Goal: Transaction & Acquisition: Download file/media

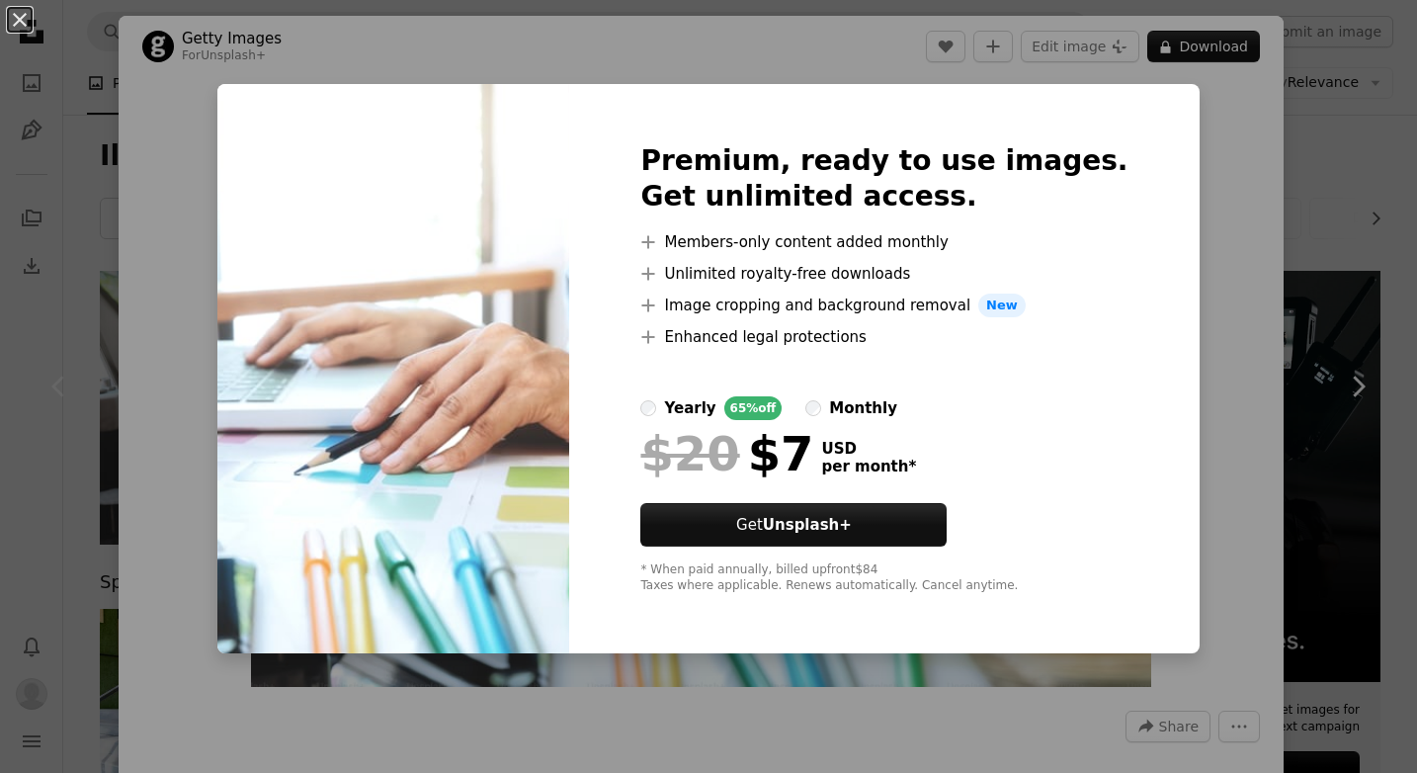
click at [1196, 229] on div "An X shape Premium, ready to use images. Get unlimited access. A plus sign Memb…" at bounding box center [708, 386] width 1417 height 773
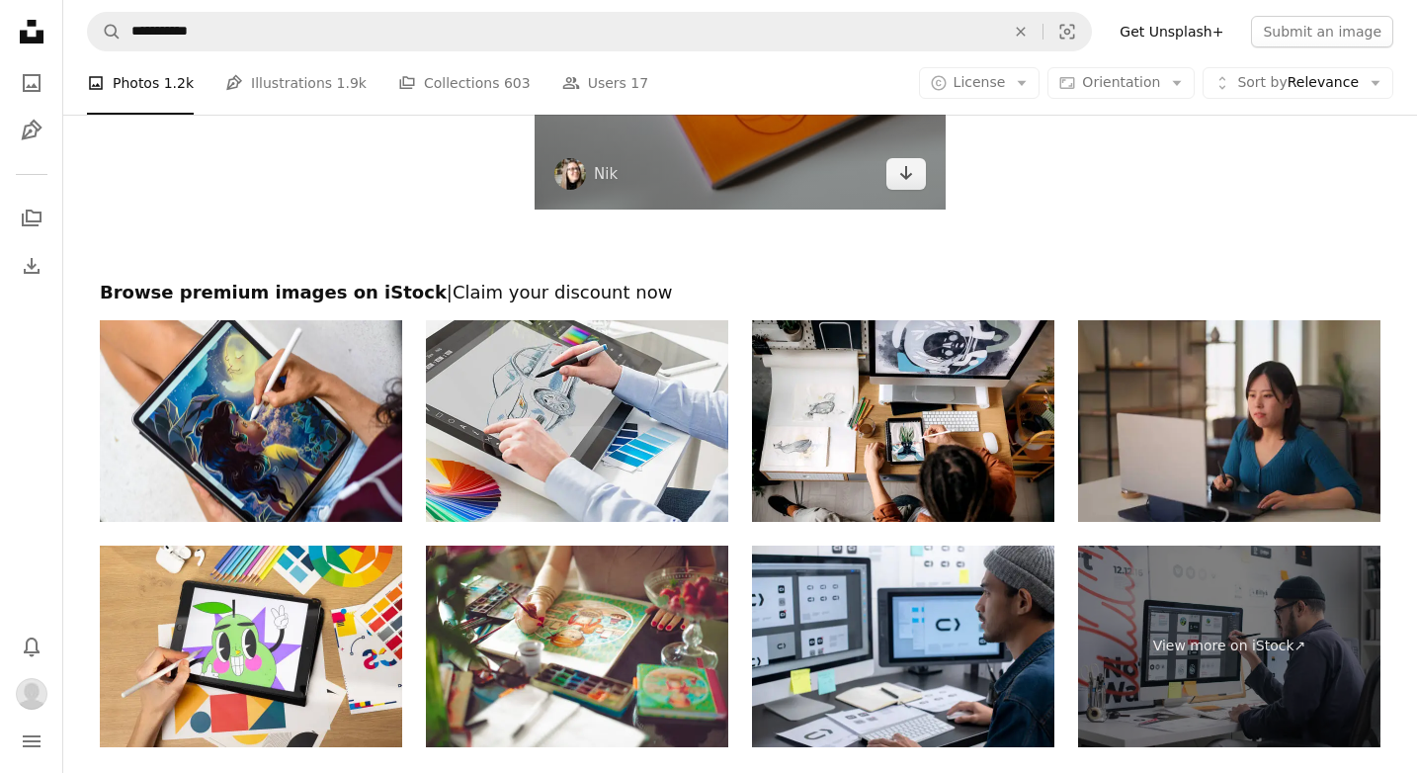
scroll to position [2807, 0]
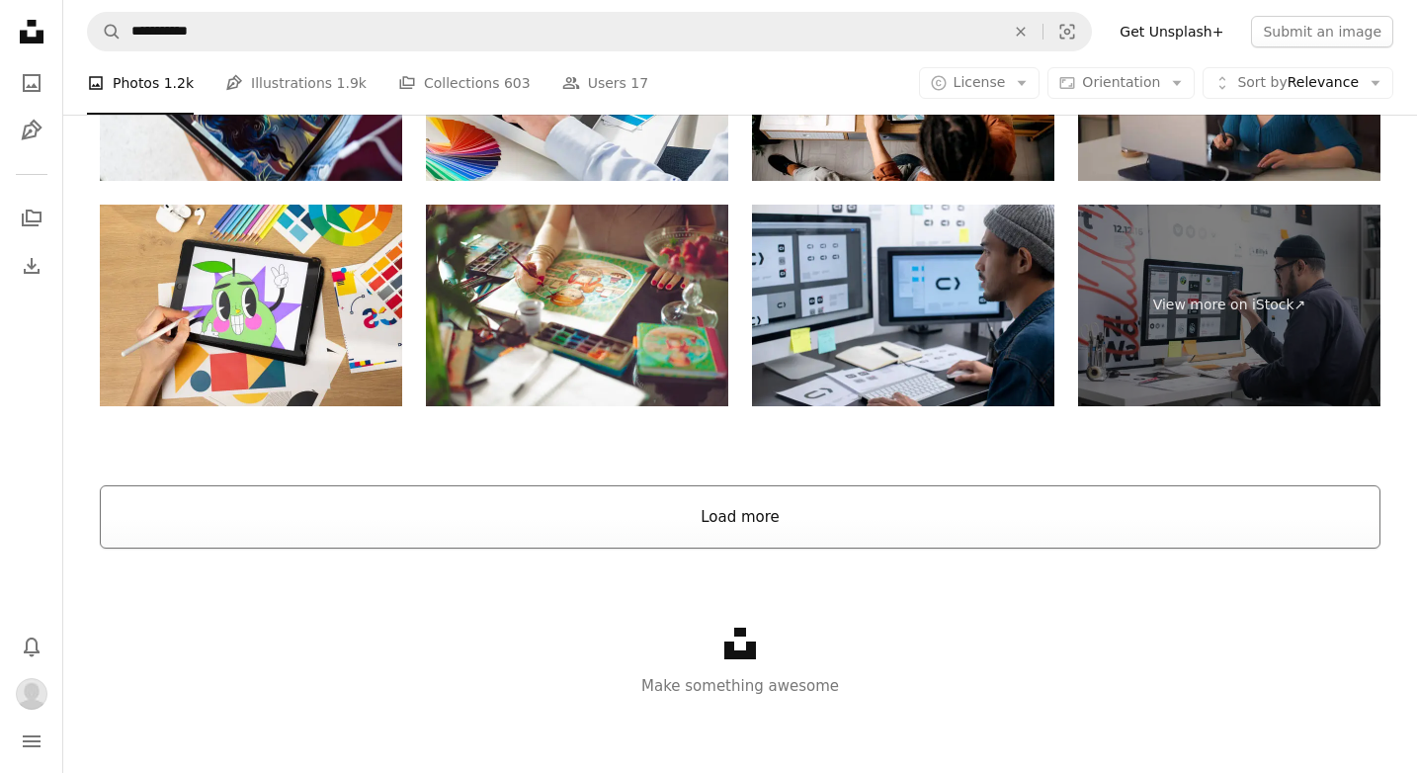
click at [902, 506] on button "Load more" at bounding box center [740, 516] width 1280 height 63
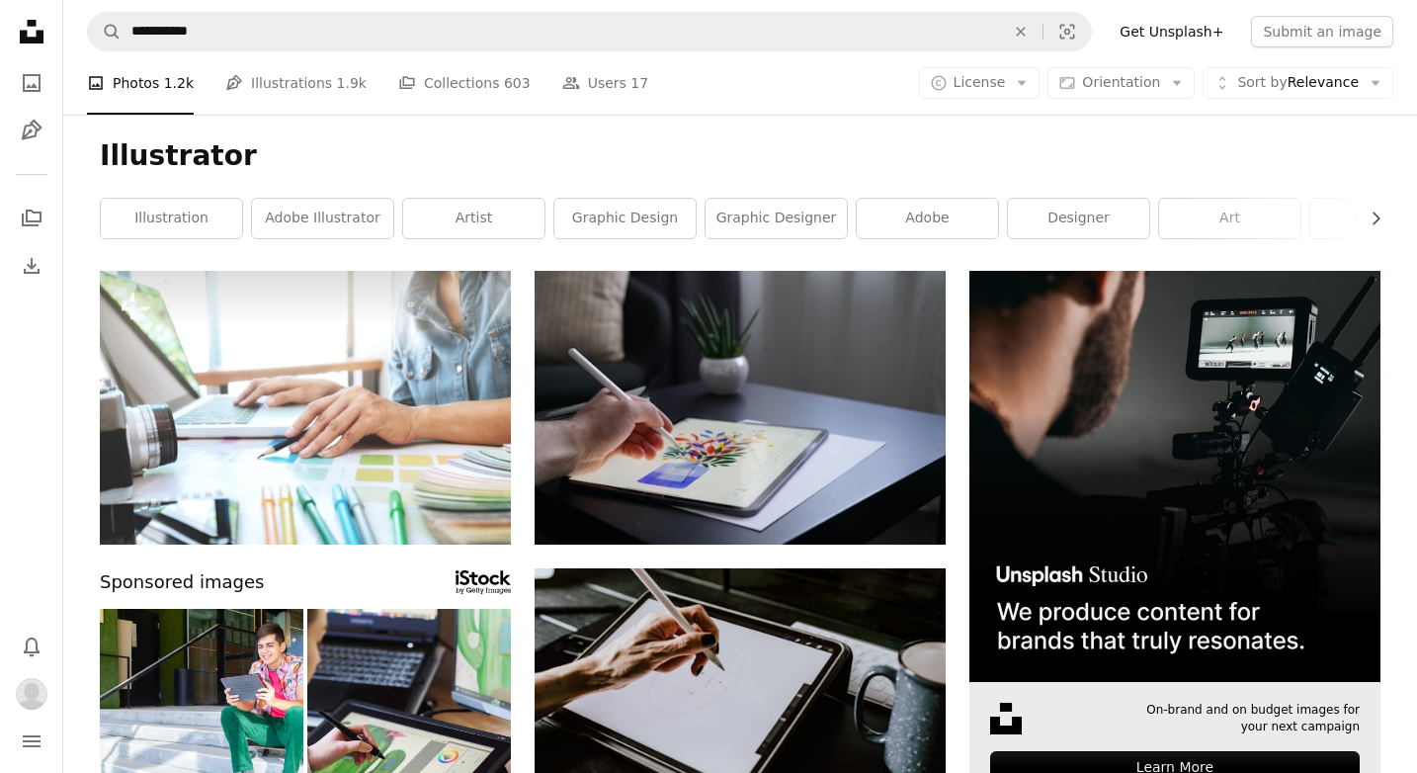
scroll to position [0, 0]
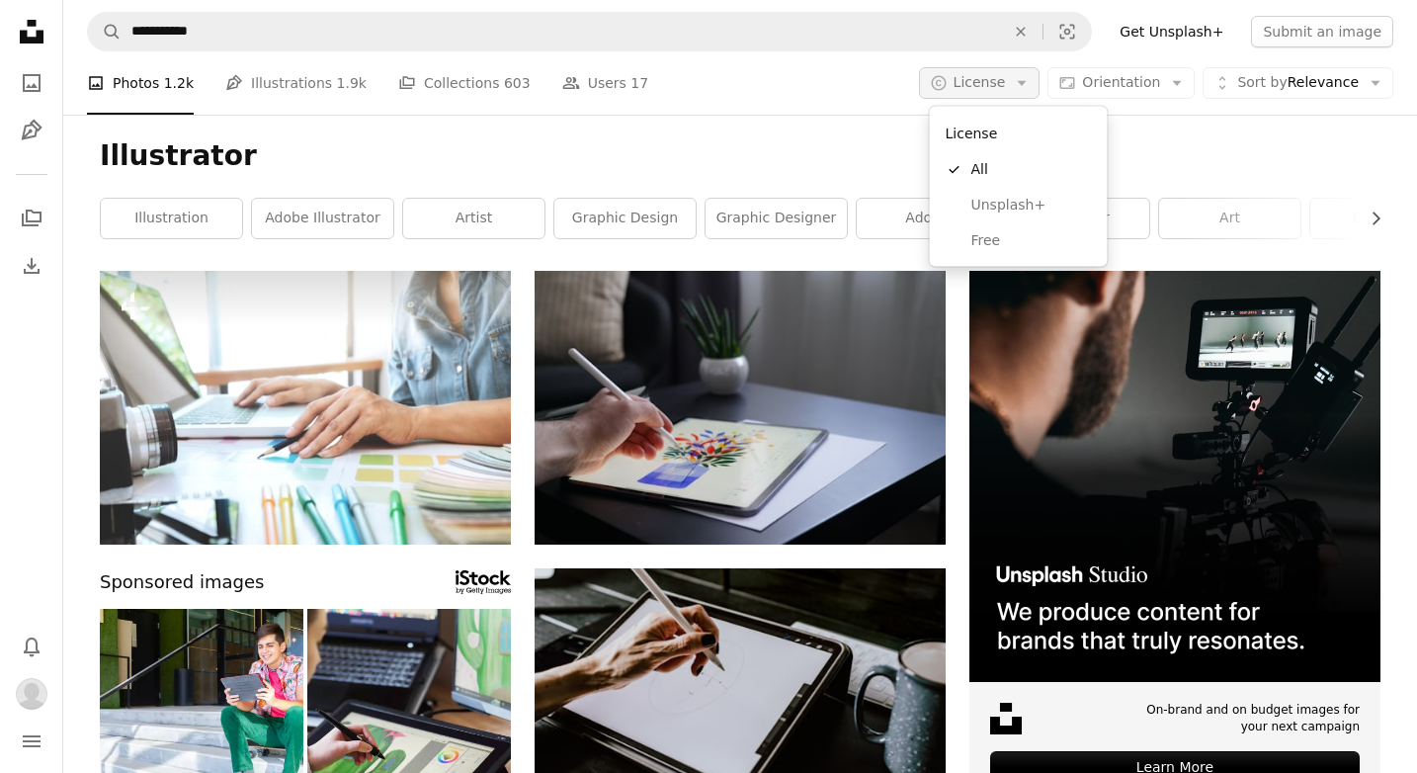
click at [1030, 85] on icon "Arrow down" at bounding box center [1022, 83] width 18 height 18
click at [1036, 245] on span "Free" at bounding box center [1031, 240] width 121 height 20
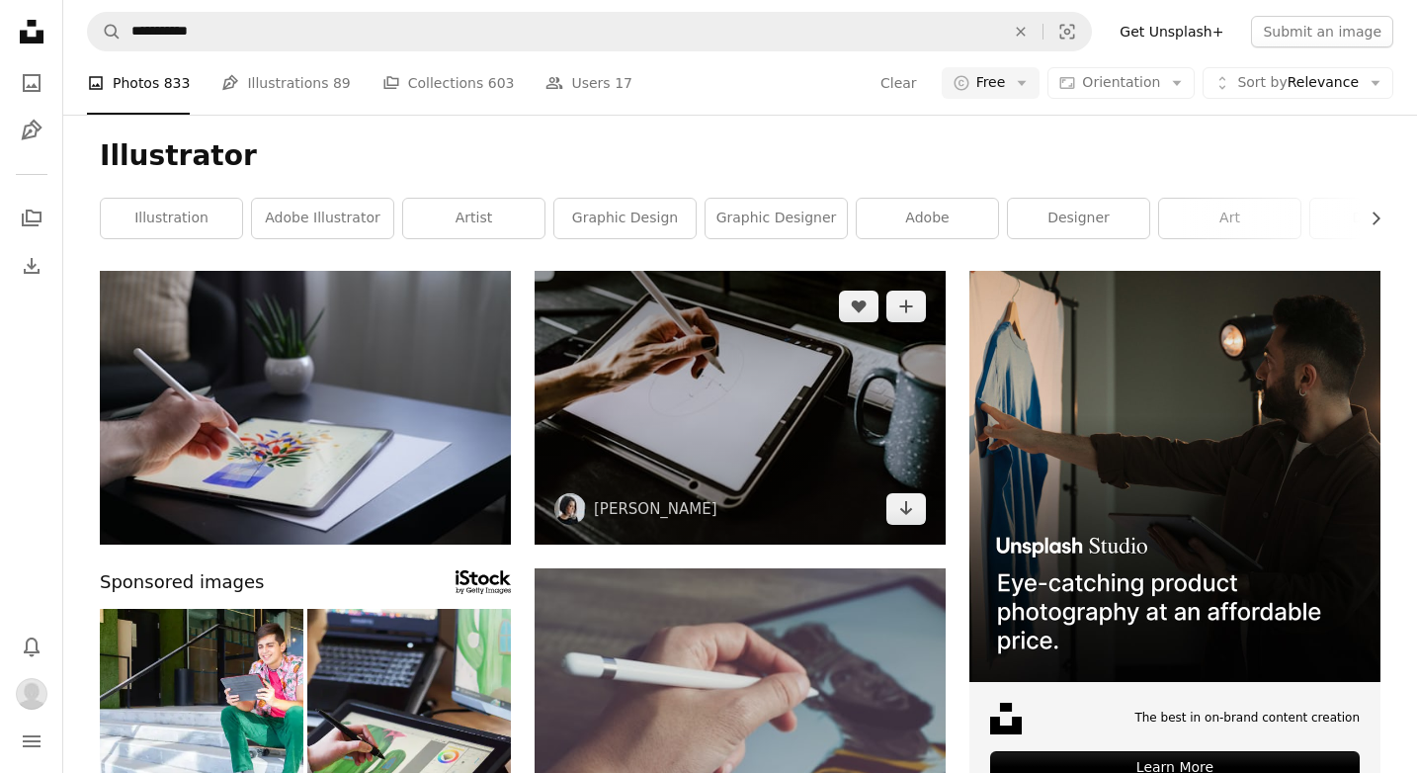
click at [814, 417] on img at bounding box center [739, 408] width 411 height 274
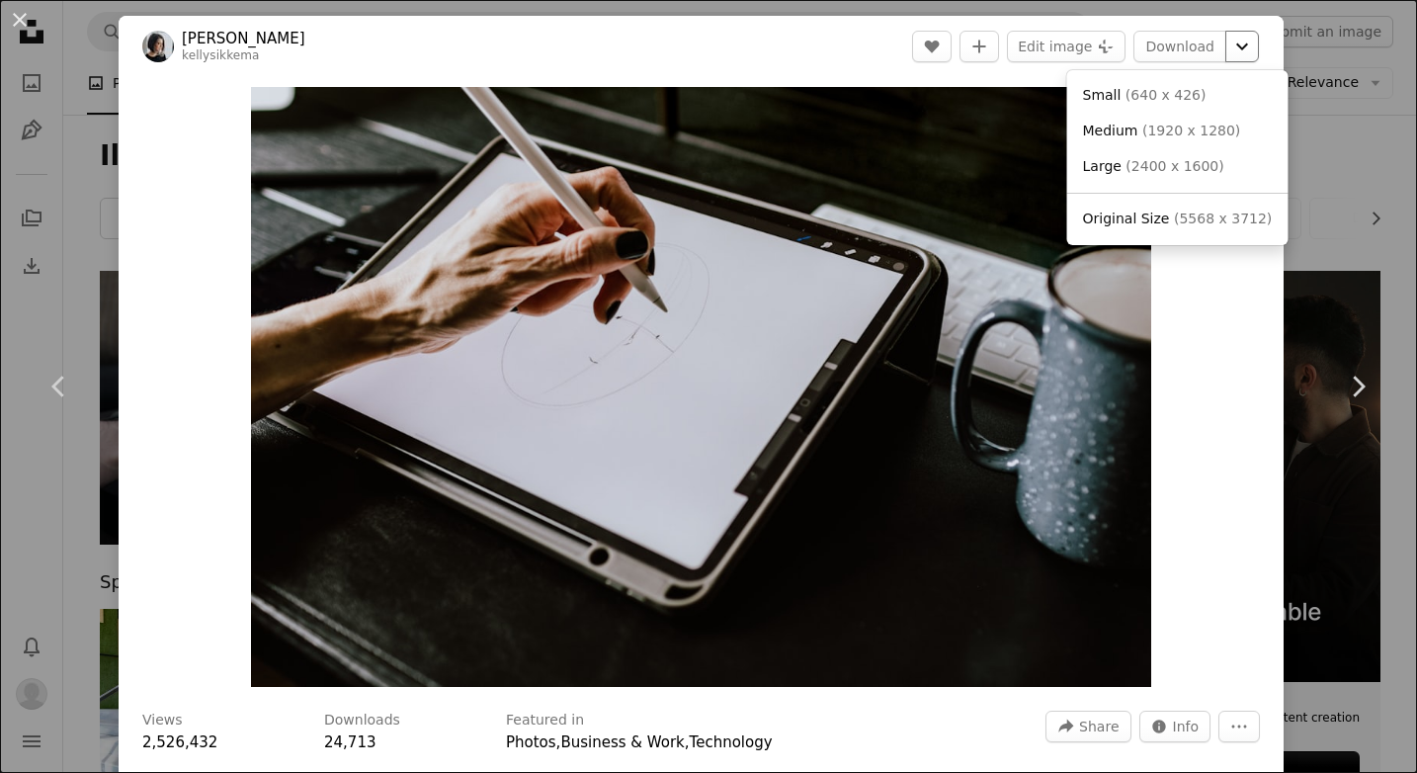
click at [1256, 50] on icon "Chevron down" at bounding box center [1242, 47] width 32 height 24
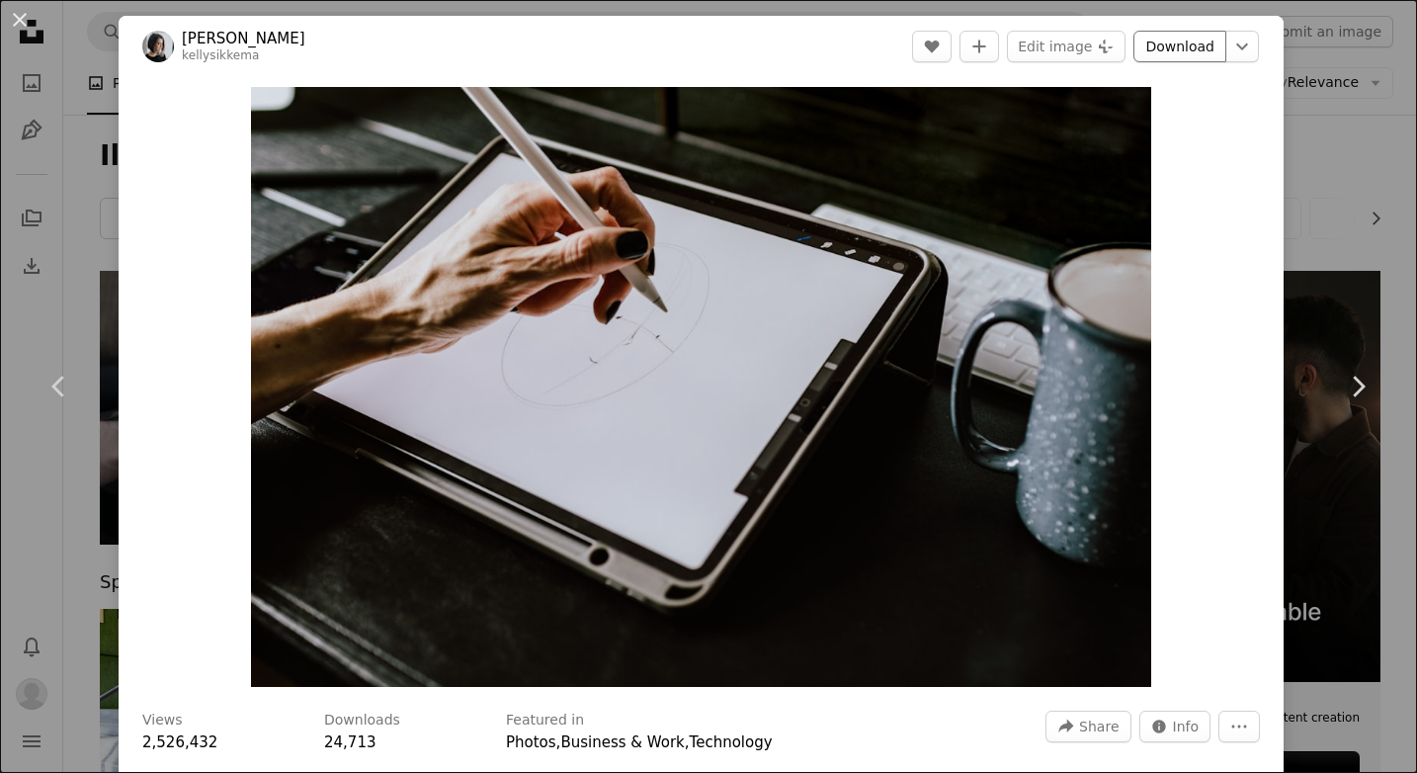
click at [1196, 50] on link "Download" at bounding box center [1179, 47] width 93 height 32
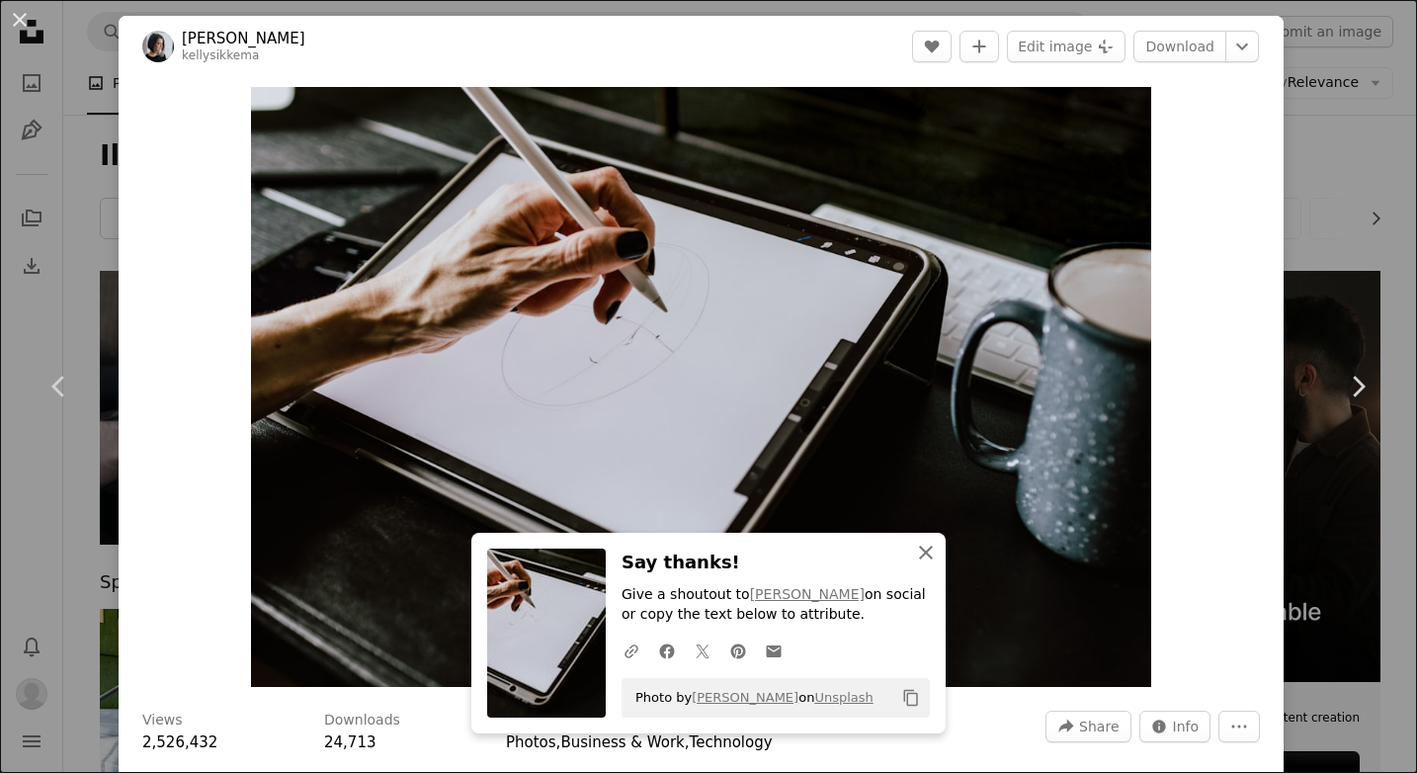
click at [926, 557] on icon "An X shape" at bounding box center [926, 552] width 24 height 24
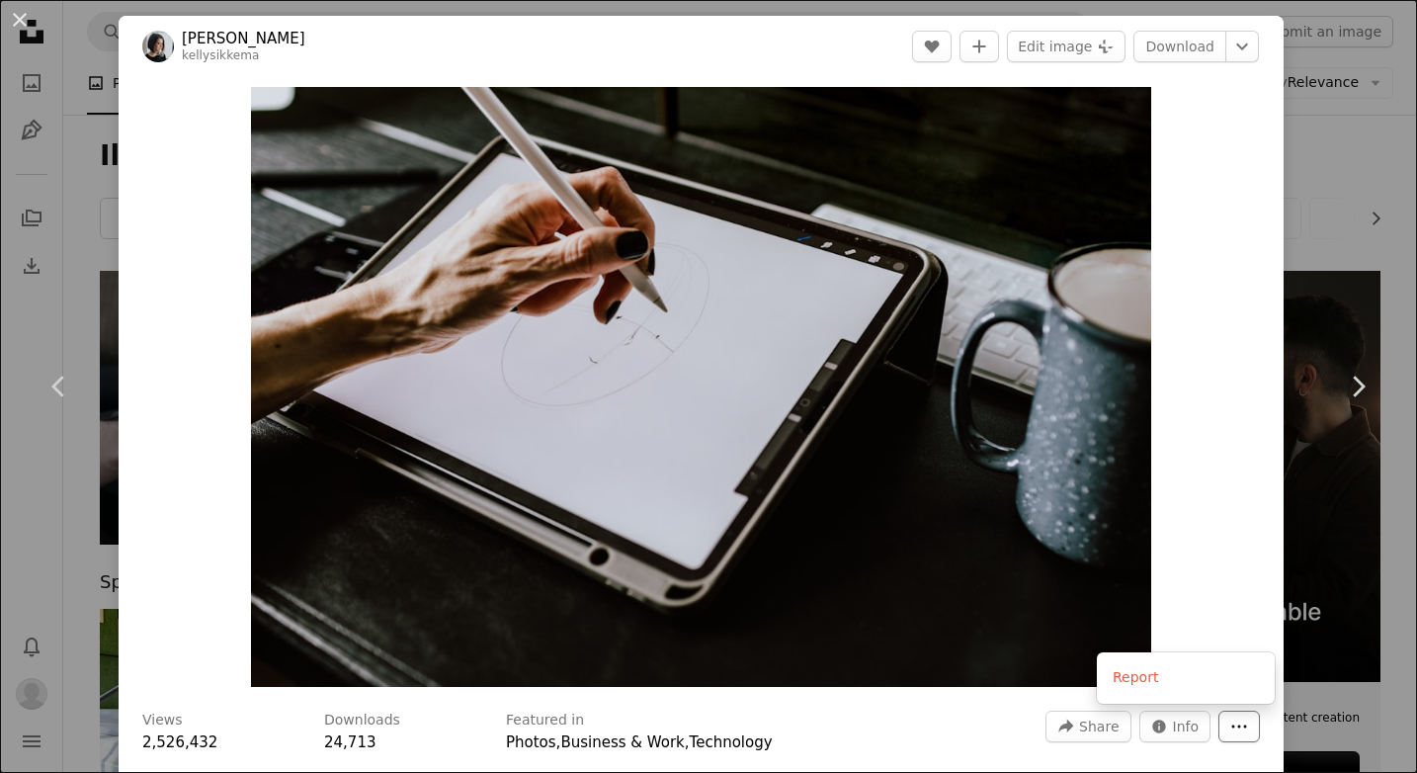
click at [1244, 717] on button "More Actions" at bounding box center [1238, 726] width 41 height 32
click at [1242, 717] on button "More Actions" at bounding box center [1238, 726] width 41 height 32
click at [1118, 729] on span "Share" at bounding box center [1099, 726] width 40 height 30
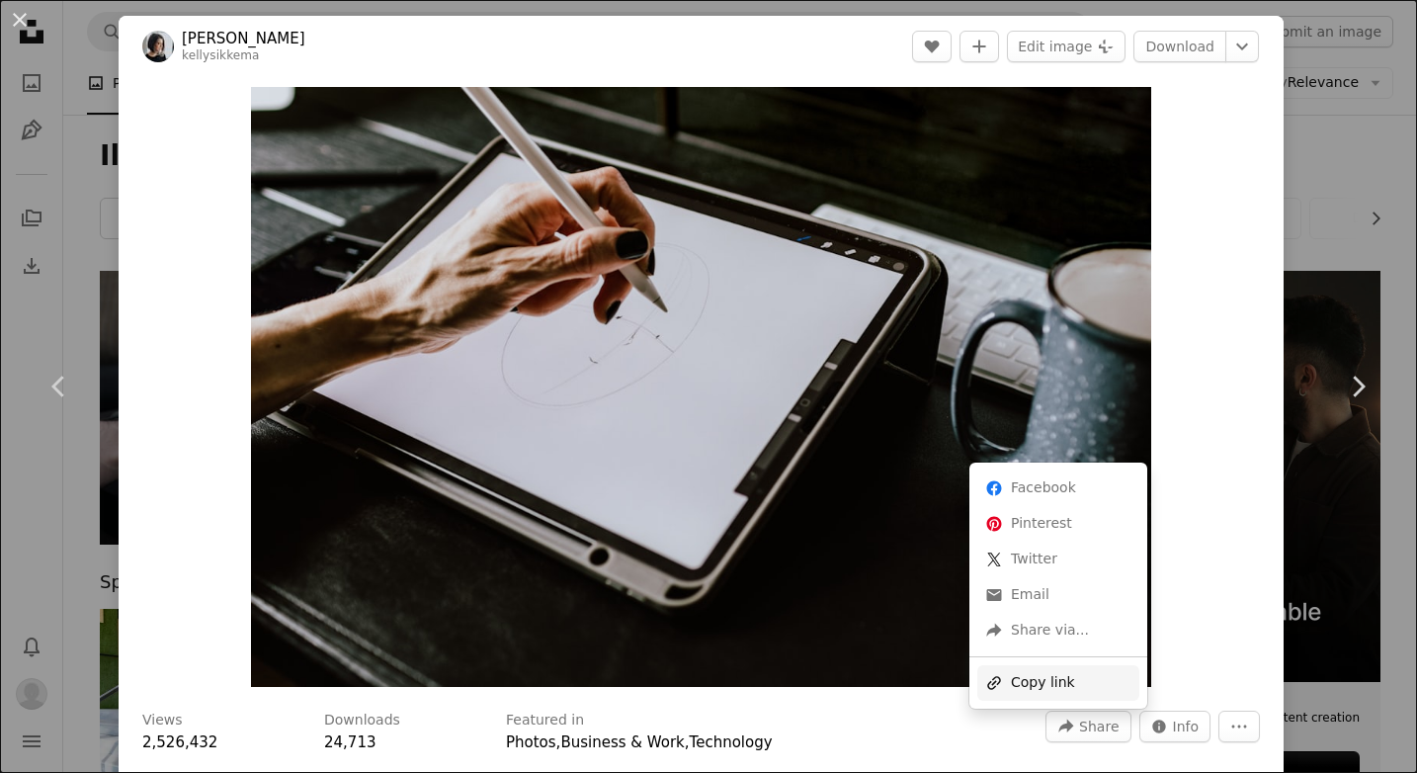
click at [1067, 685] on div "A URL sharing icon (chains) Copy link" at bounding box center [1058, 683] width 162 height 36
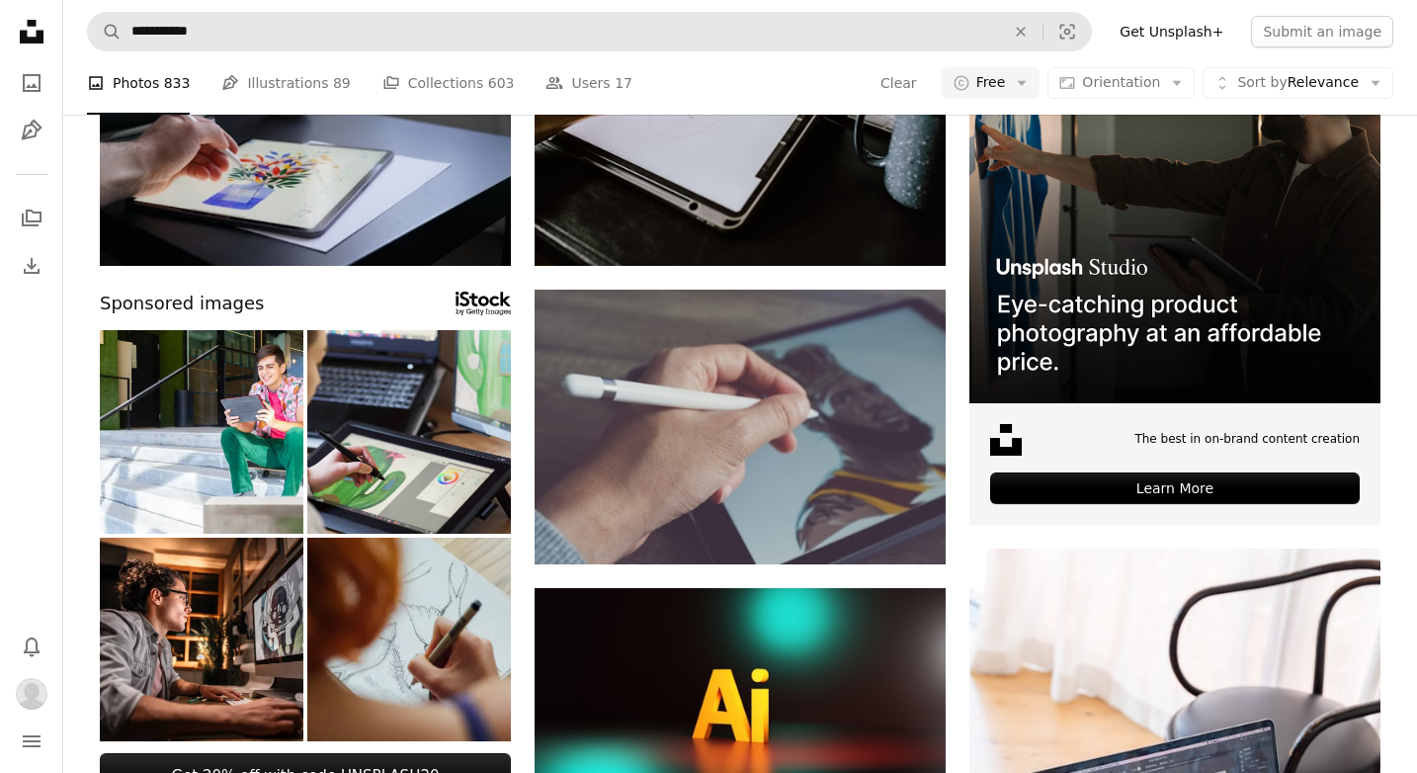
scroll to position [281, 0]
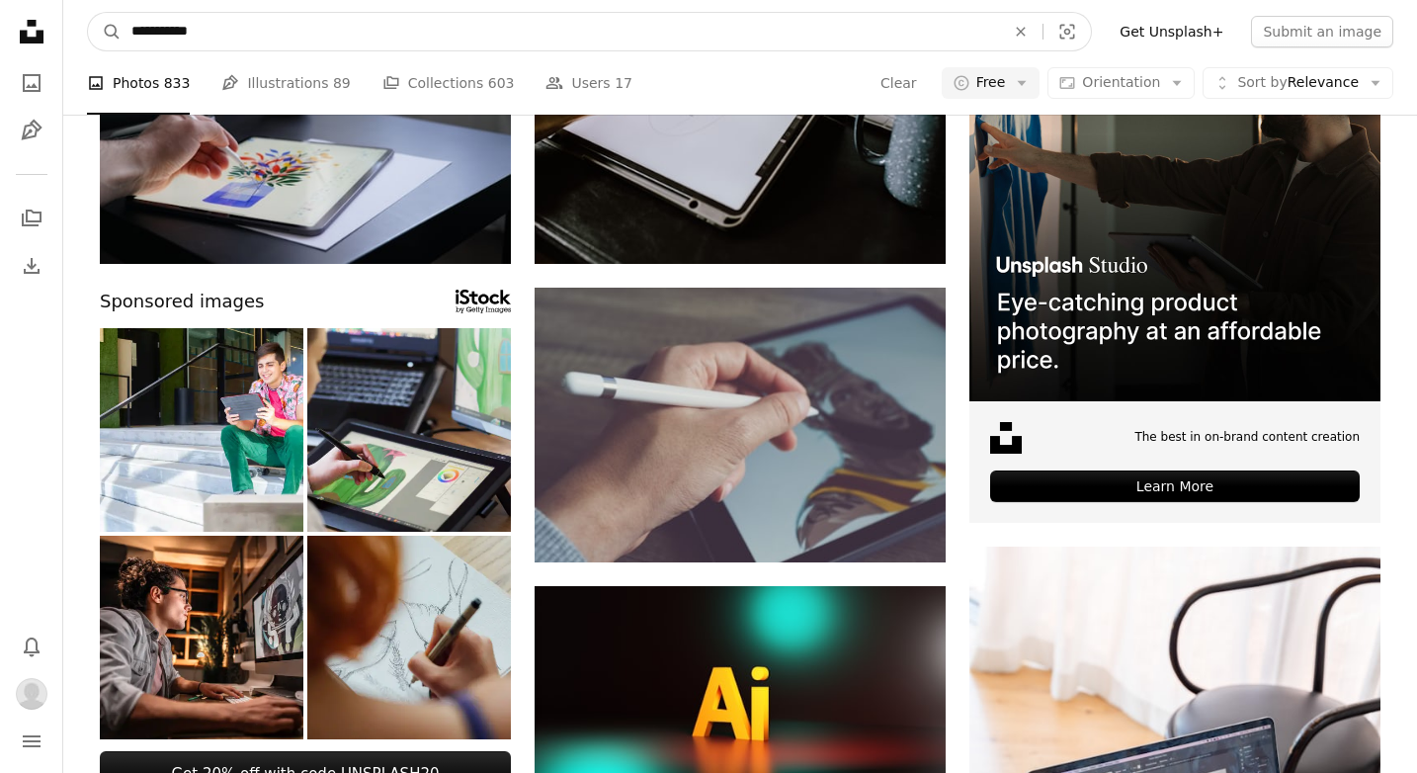
click at [476, 41] on input "**********" at bounding box center [560, 32] width 877 height 38
drag, startPoint x: 471, startPoint y: 40, endPoint x: 248, endPoint y: 10, distance: 225.2
click at [248, 10] on nav "**********" at bounding box center [739, 31] width 1353 height 63
type input "********"
click at [105, 32] on button "A magnifying glass" at bounding box center [105, 32] width 34 height 38
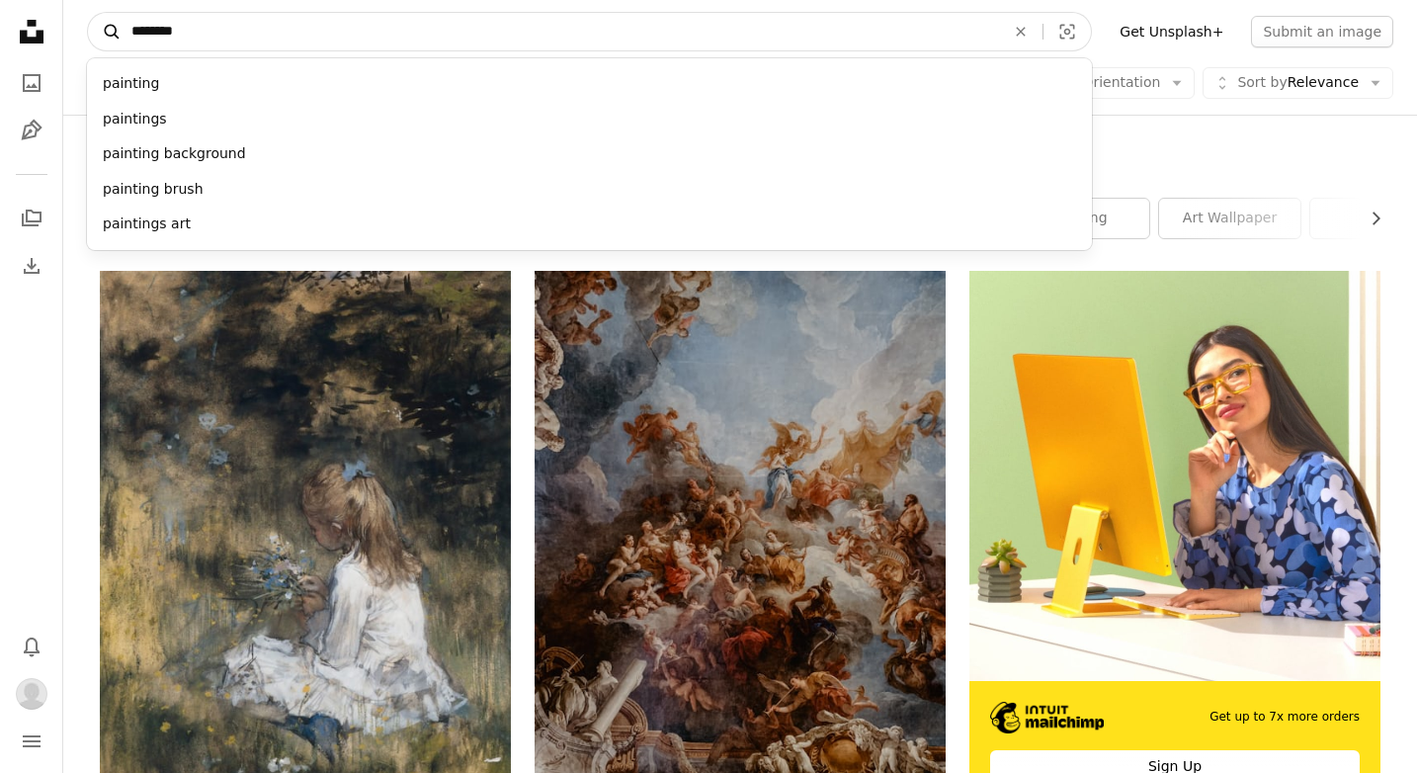
drag, startPoint x: 234, startPoint y: 33, endPoint x: 97, endPoint y: 42, distance: 137.7
click at [96, 42] on form "A magnifying glass ******** painting paintings painting background painting bru…" at bounding box center [589, 32] width 1005 height 40
type input "*"
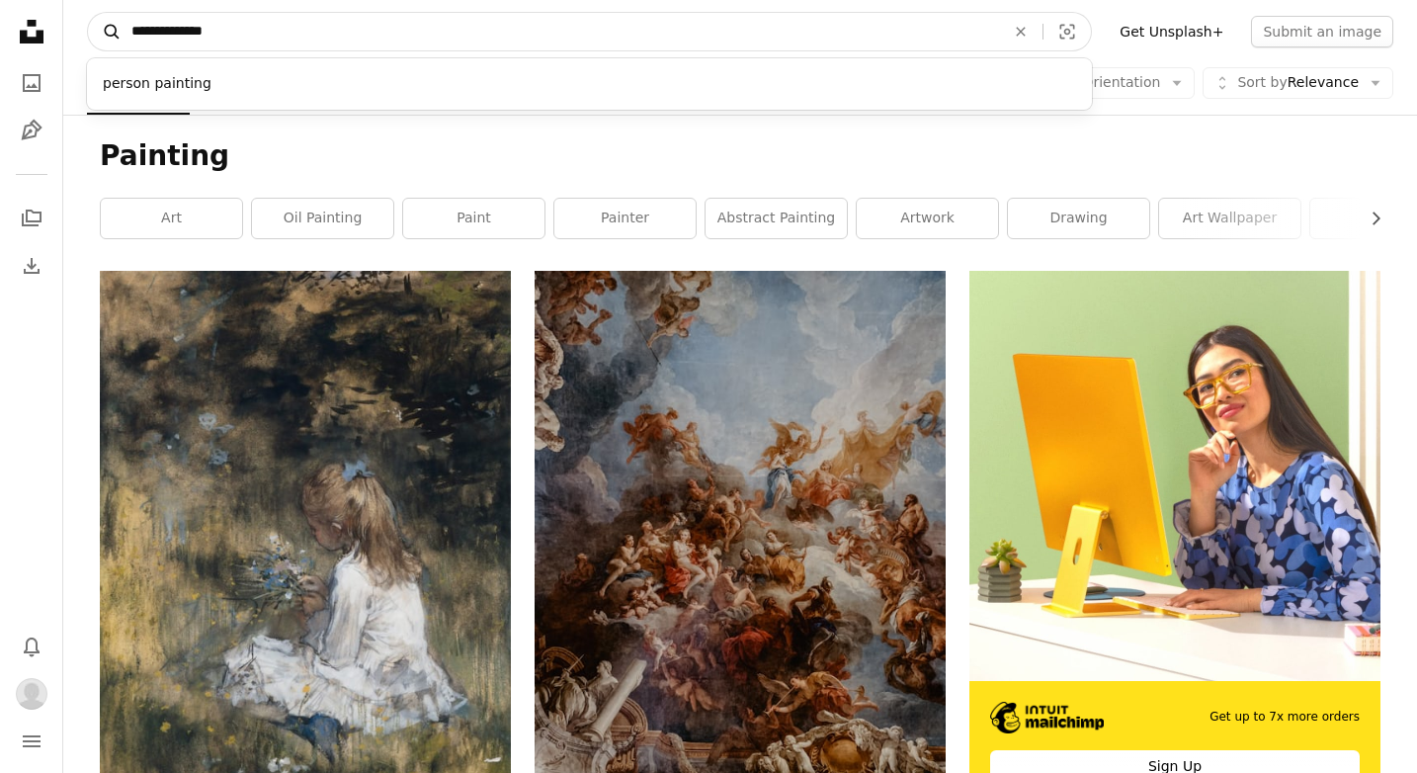
type input "**********"
click at [105, 32] on button "A magnifying glass" at bounding box center [105, 32] width 34 height 38
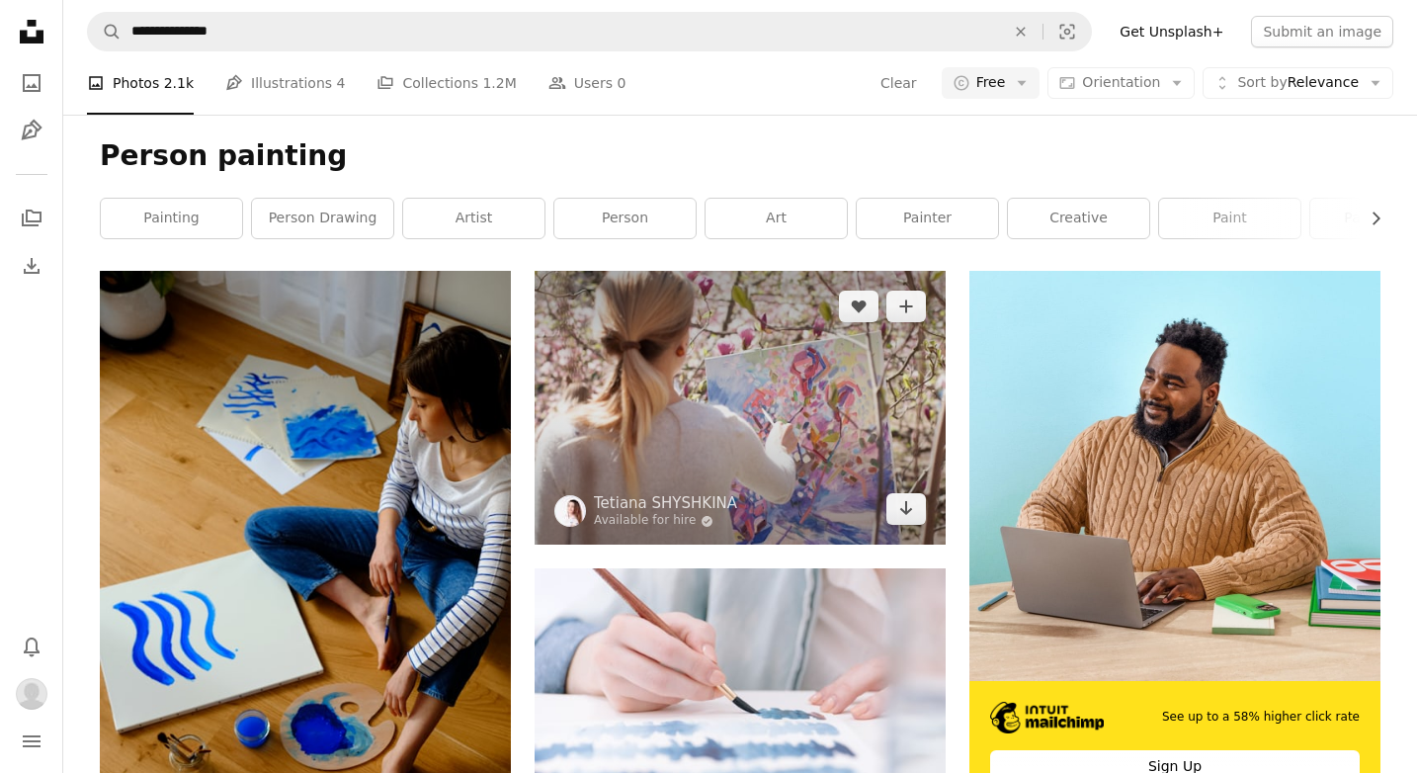
click at [801, 424] on img at bounding box center [739, 408] width 411 height 274
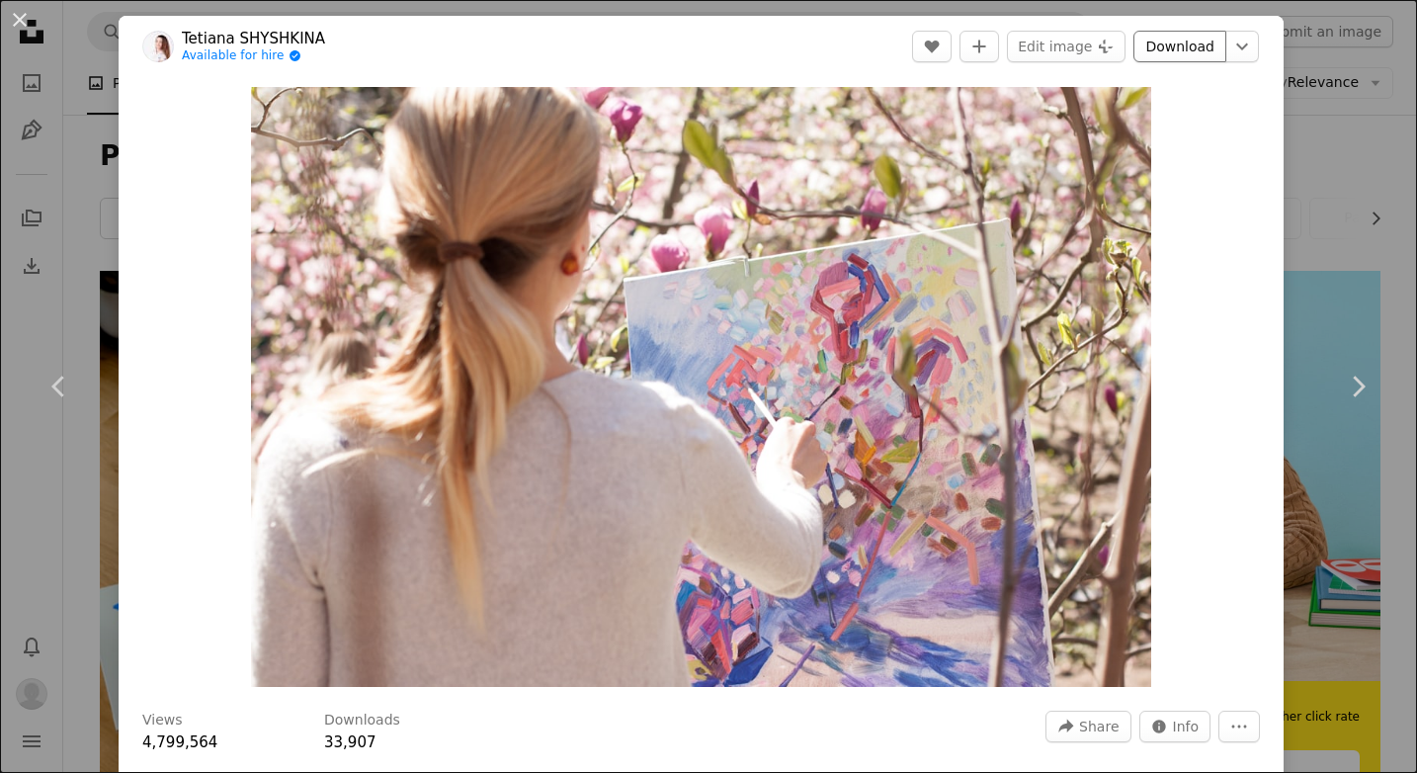
click at [1194, 50] on link "Download" at bounding box center [1179, 47] width 93 height 32
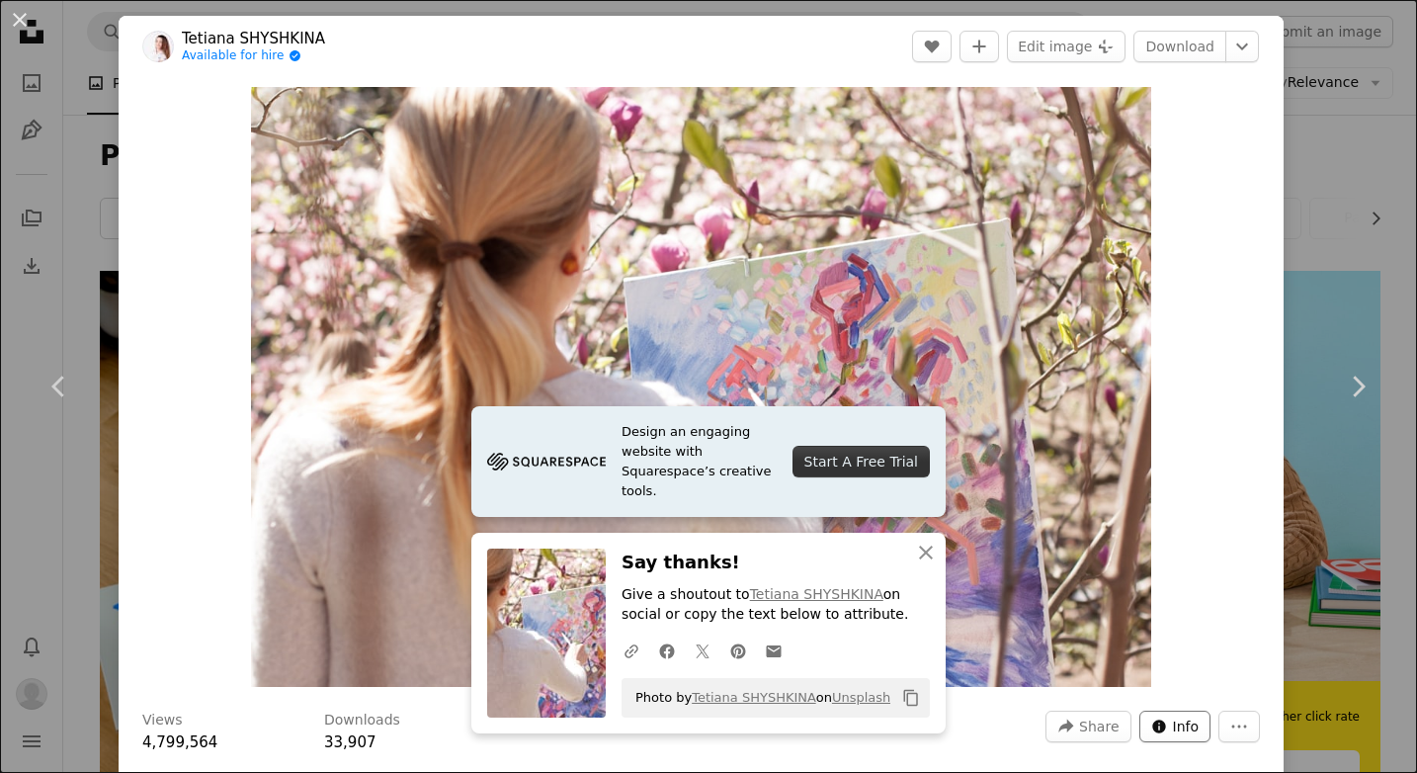
click at [1199, 734] on span "Info" at bounding box center [1186, 726] width 27 height 30
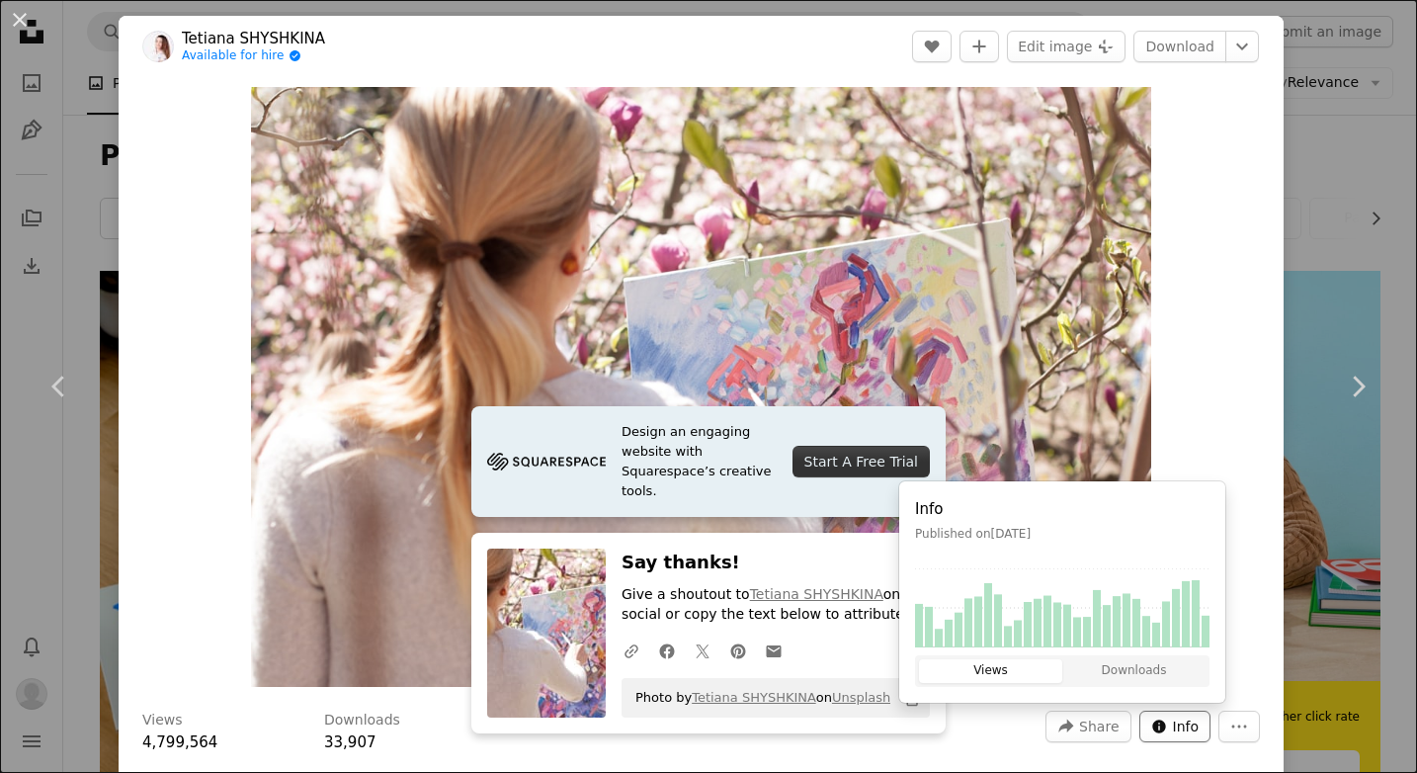
drag, startPoint x: 1202, startPoint y: 734, endPoint x: 1224, endPoint y: 731, distance: 21.9
click at [1199, 734] on span "Info" at bounding box center [1186, 726] width 27 height 30
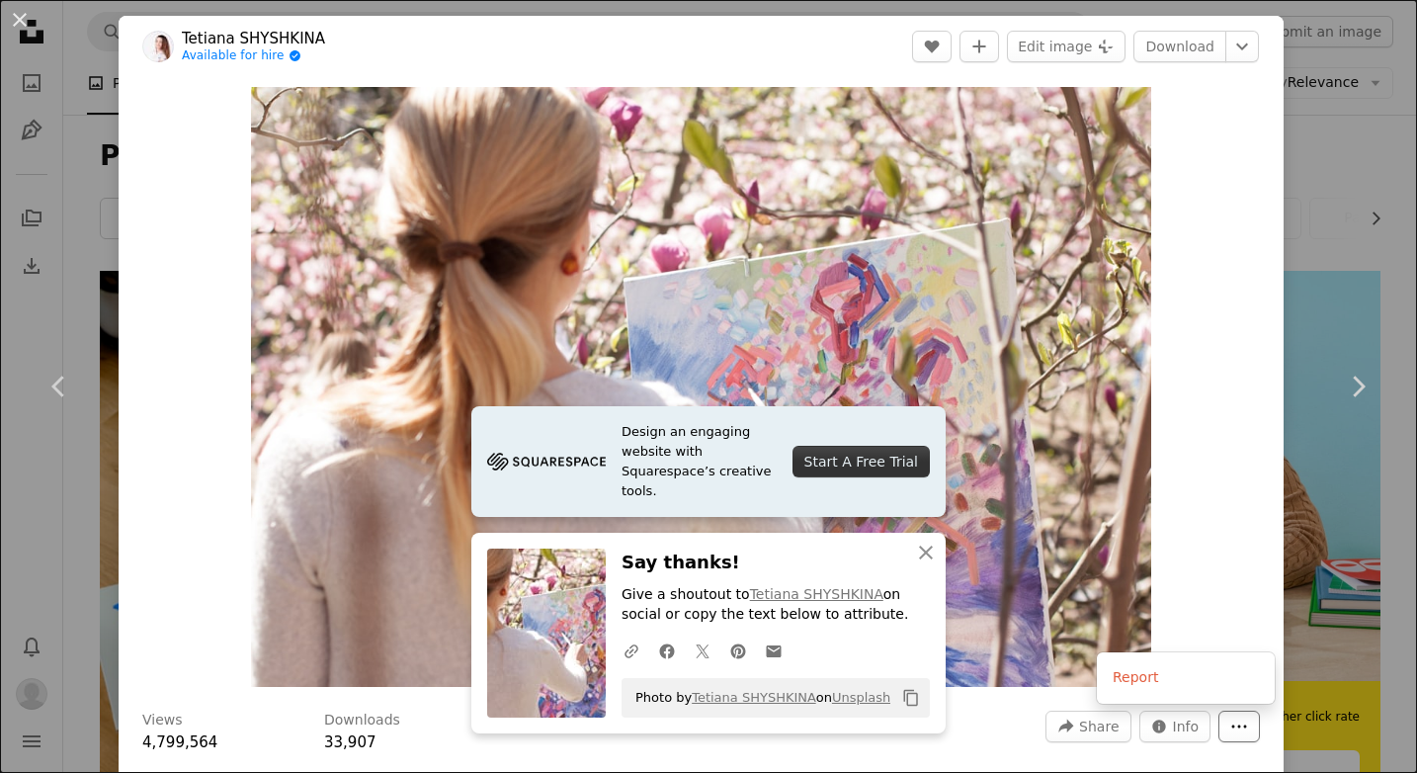
click at [1248, 730] on icon "More Actions" at bounding box center [1239, 726] width 18 height 18
click at [1118, 728] on span "Share" at bounding box center [1099, 726] width 40 height 30
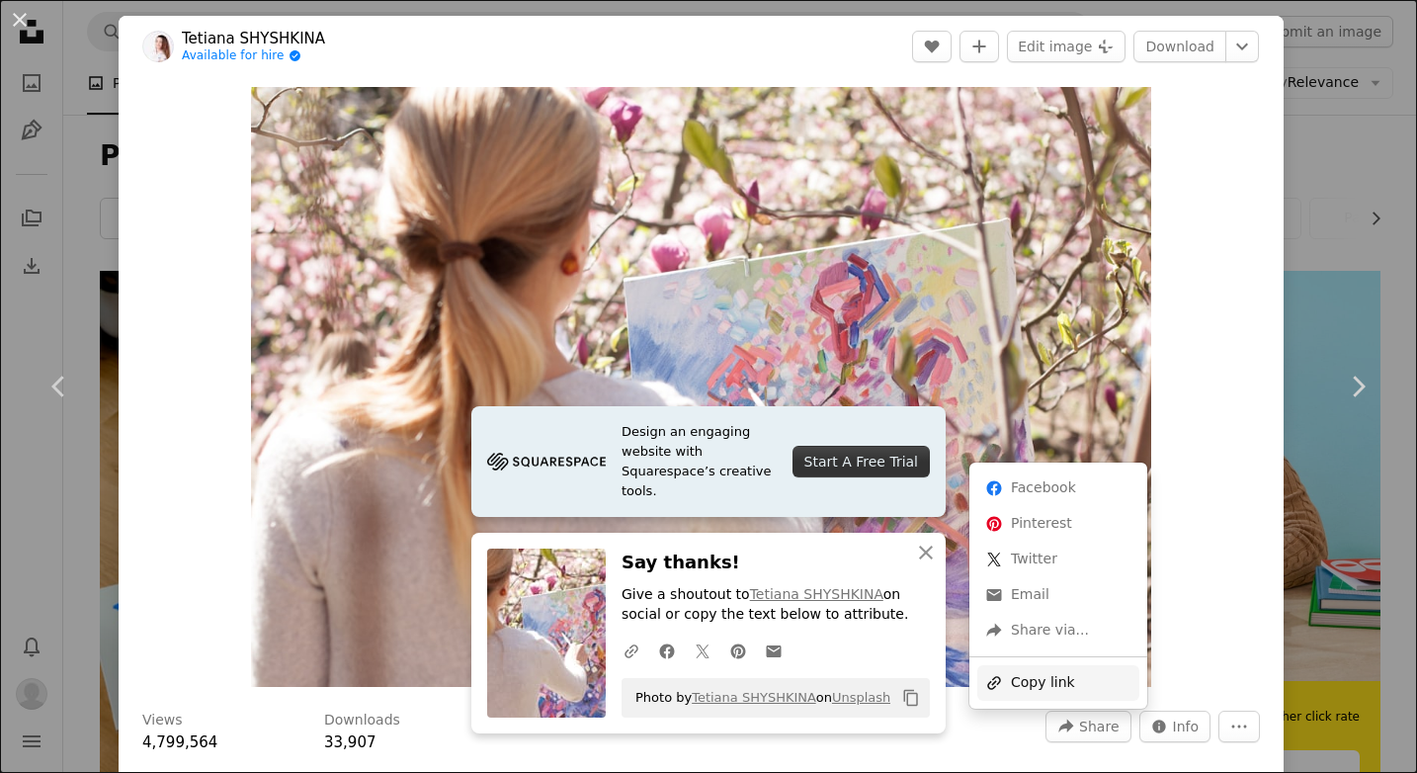
click at [1086, 680] on div "A URL sharing icon (chains) Copy link" at bounding box center [1058, 683] width 162 height 36
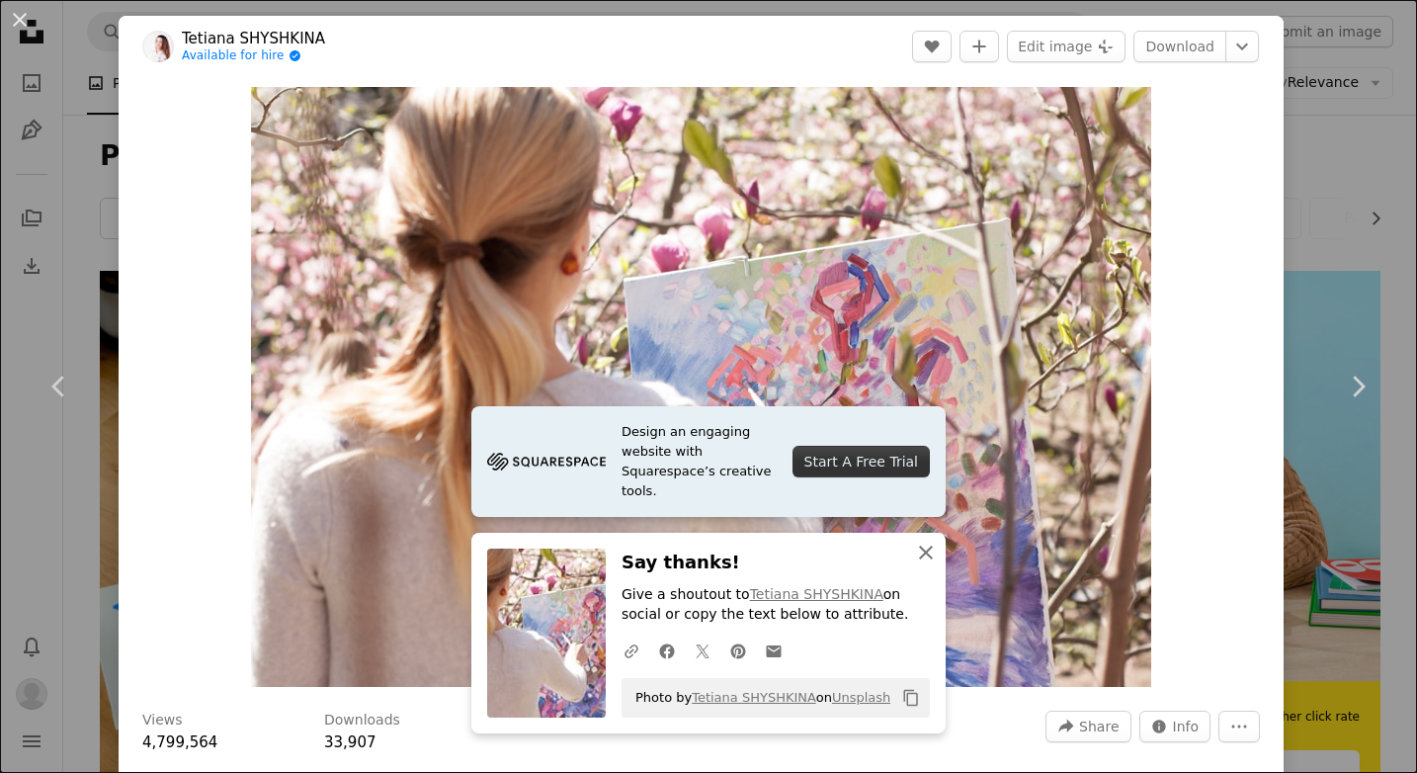
click at [926, 562] on icon "An X shape" at bounding box center [926, 552] width 24 height 24
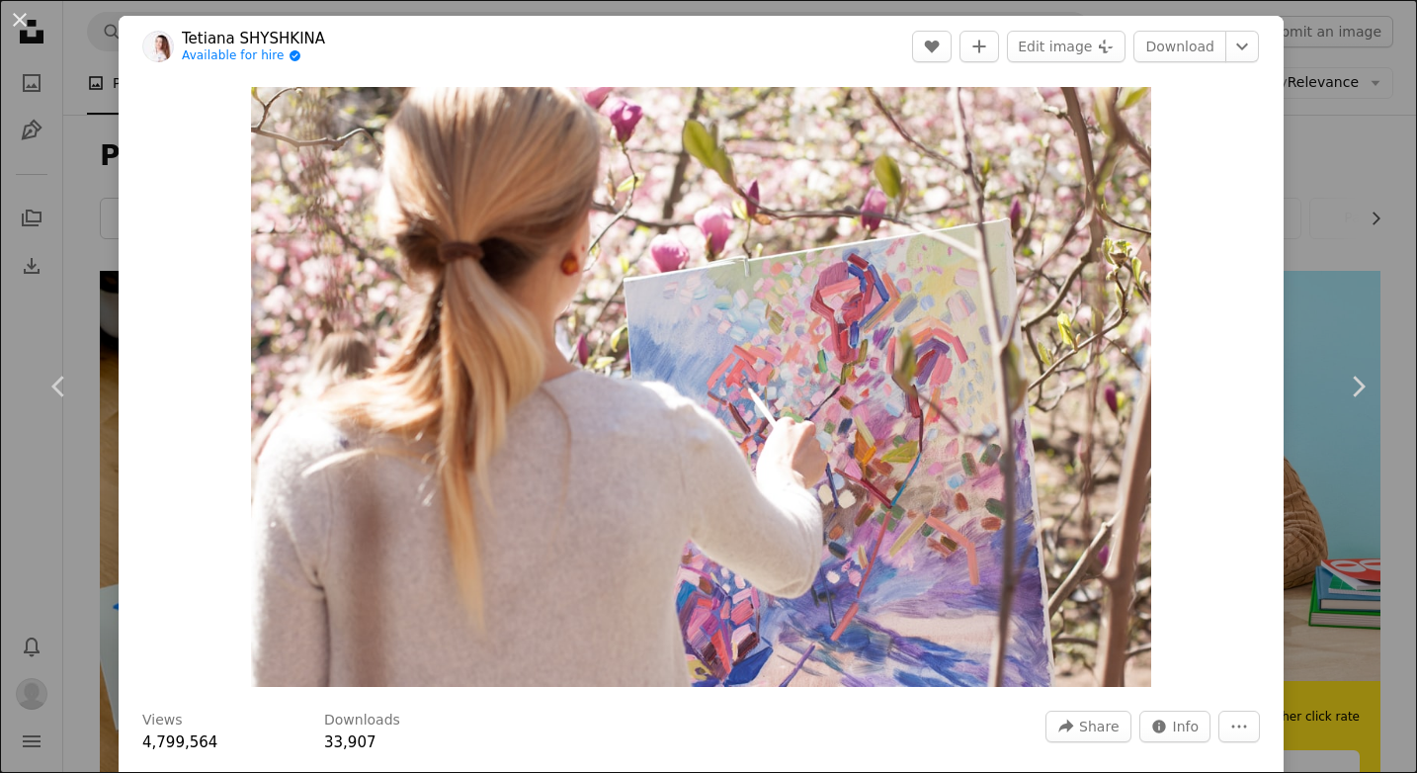
drag, startPoint x: 28, startPoint y: 19, endPoint x: 28, endPoint y: 2, distance: 16.8
click at [28, 19] on button "An X shape" at bounding box center [20, 20] width 24 height 24
